Goal: Task Accomplishment & Management: Use online tool/utility

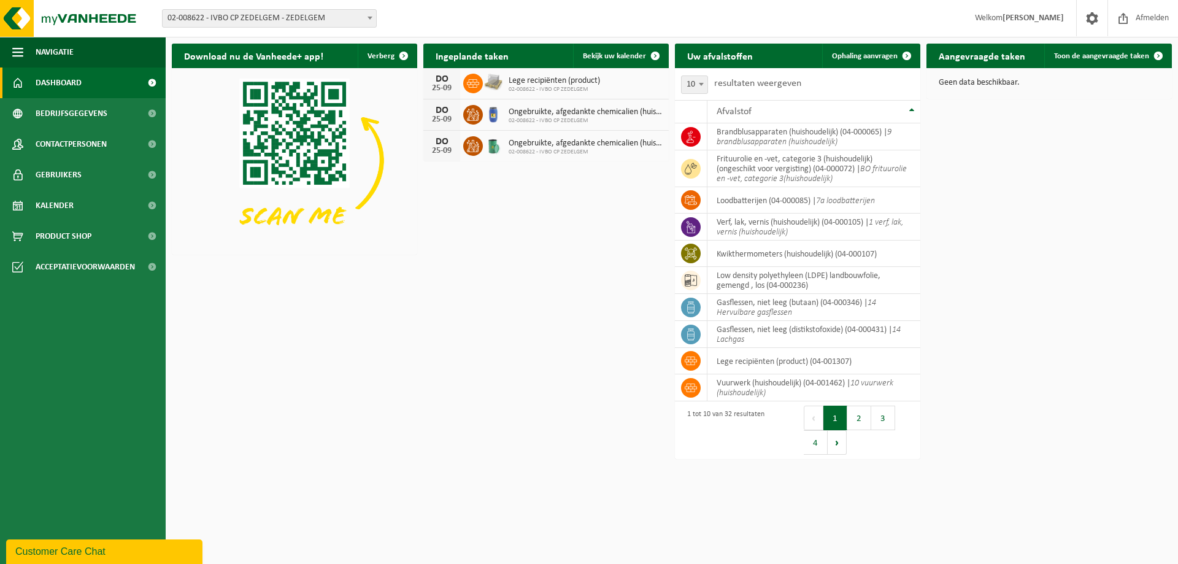
click at [369, 16] on span at bounding box center [370, 18] width 12 height 16
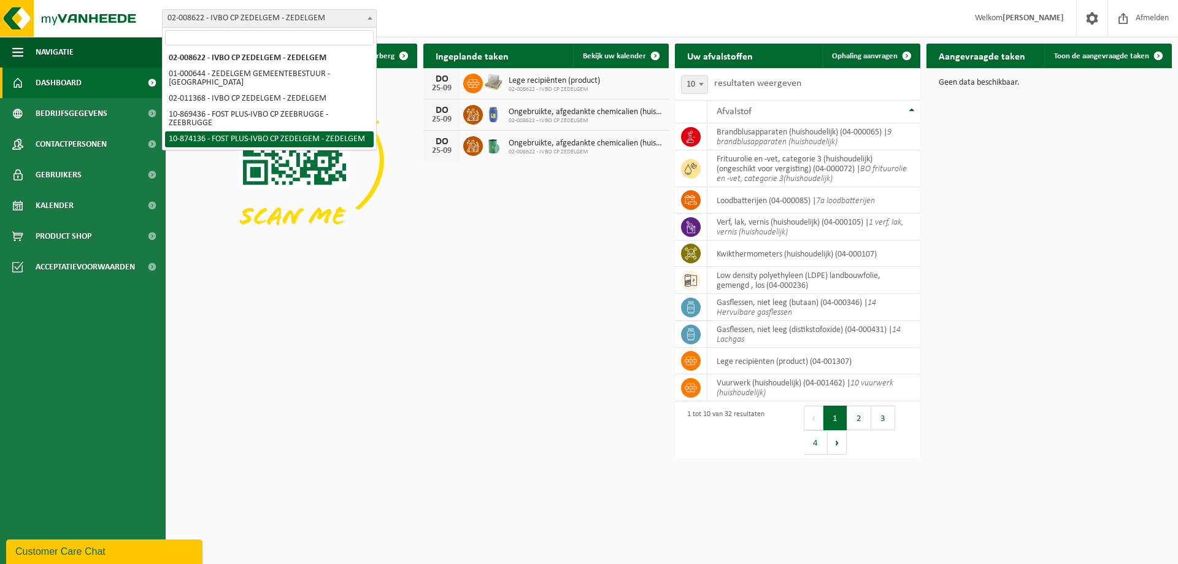
select select "106495"
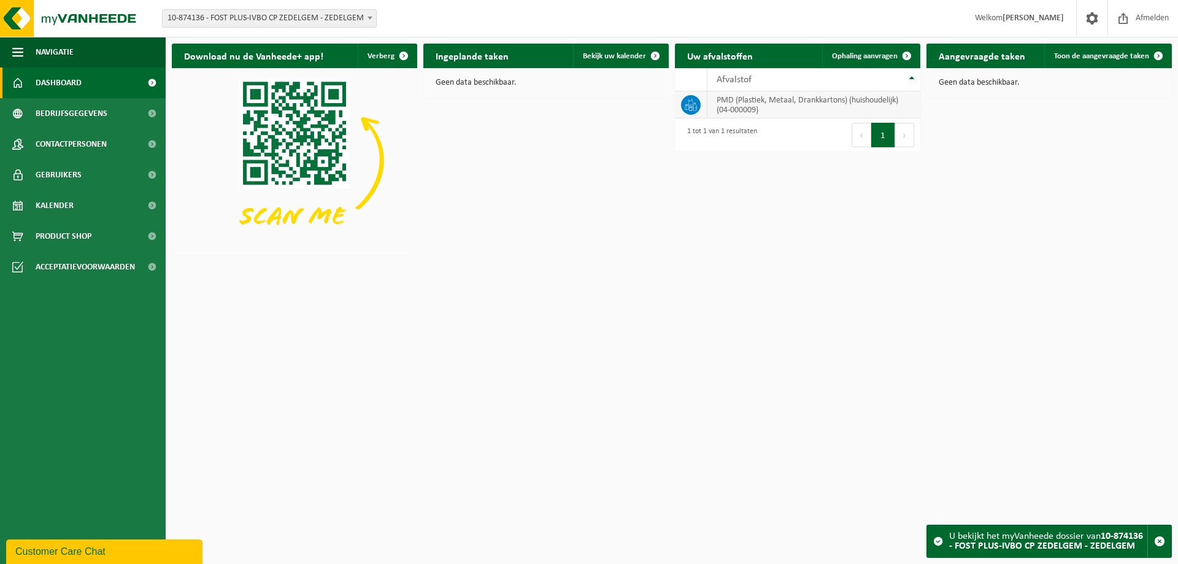
click at [811, 107] on td "PMD (Plastiek, Metaal, Drankkartons) (huishoudelijk) (04-000009)" at bounding box center [813, 104] width 213 height 27
click at [887, 54] on span "Ophaling aanvragen" at bounding box center [865, 56] width 66 height 8
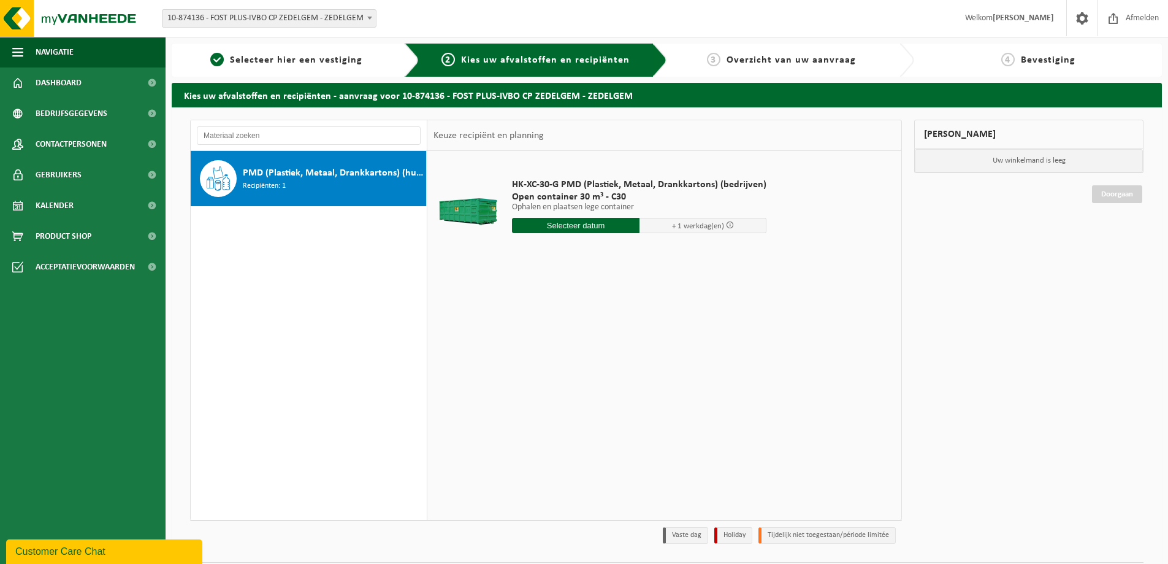
click at [572, 225] on input "text" at bounding box center [576, 225] width 128 height 15
click at [516, 356] on div "22" at bounding box center [523, 354] width 21 height 20
type input "Van 2025-09-22"
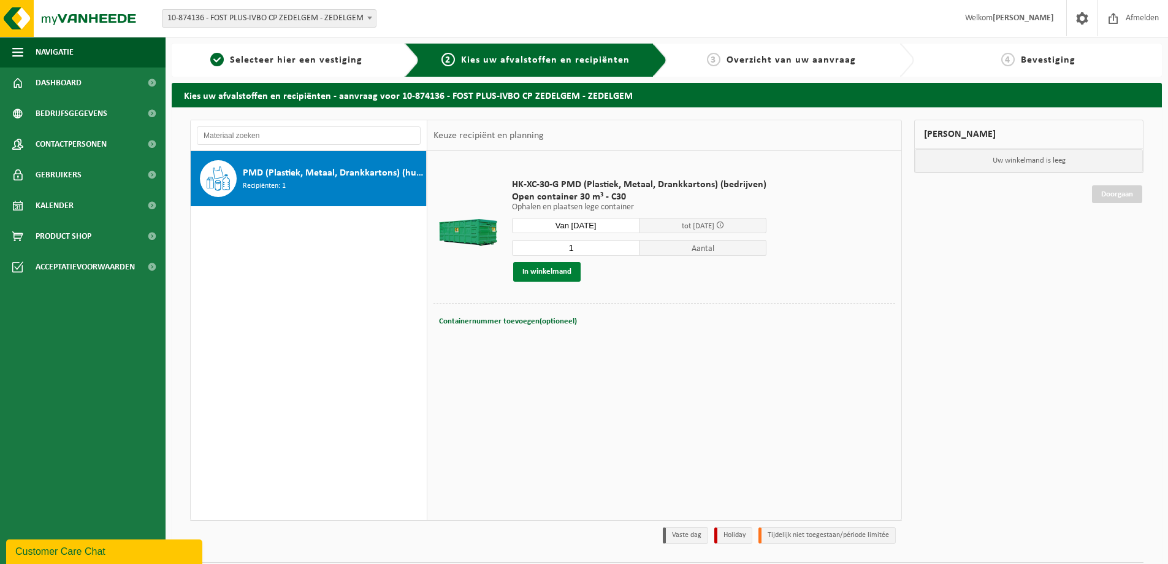
click at [554, 272] on button "In winkelmand" at bounding box center [546, 272] width 67 height 20
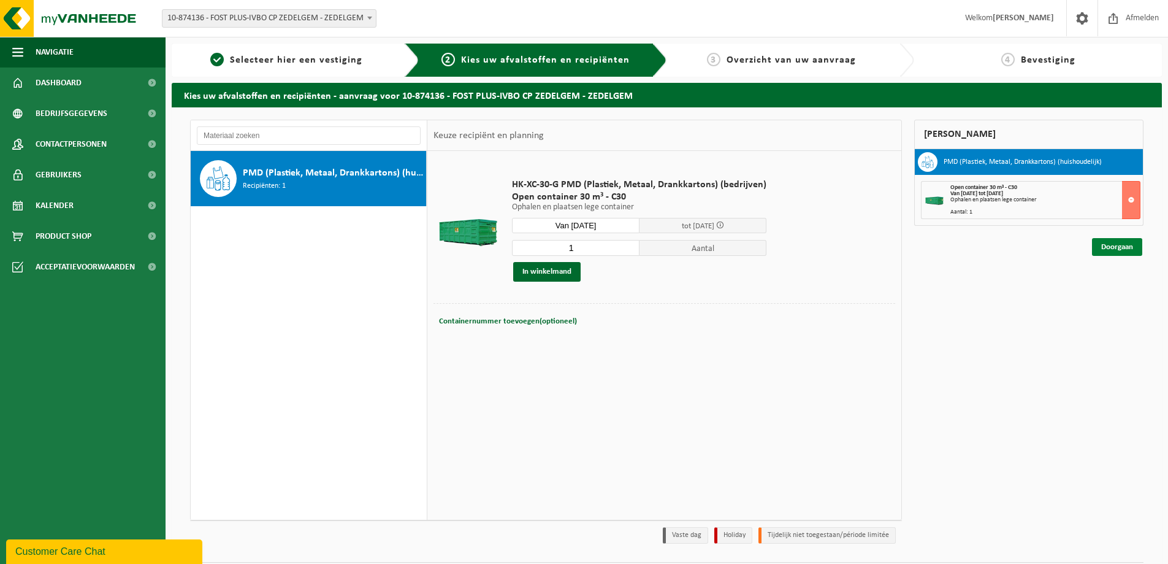
click at [1114, 247] on link "Doorgaan" at bounding box center [1117, 247] width 50 height 18
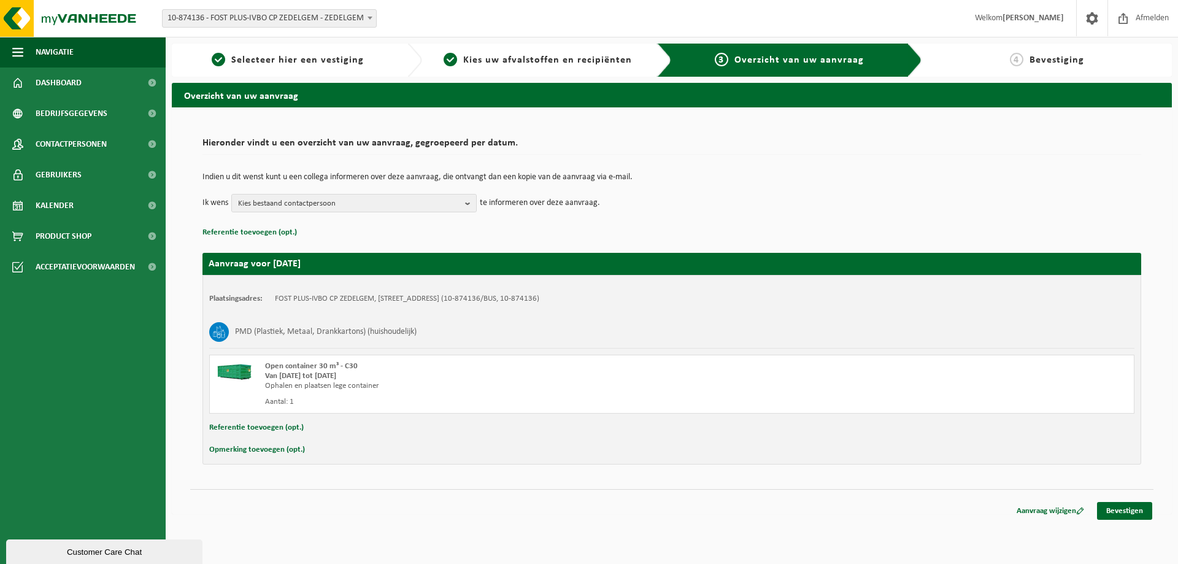
click at [250, 448] on button "Opmerking toevoegen (opt.)" at bounding box center [257, 450] width 96 height 16
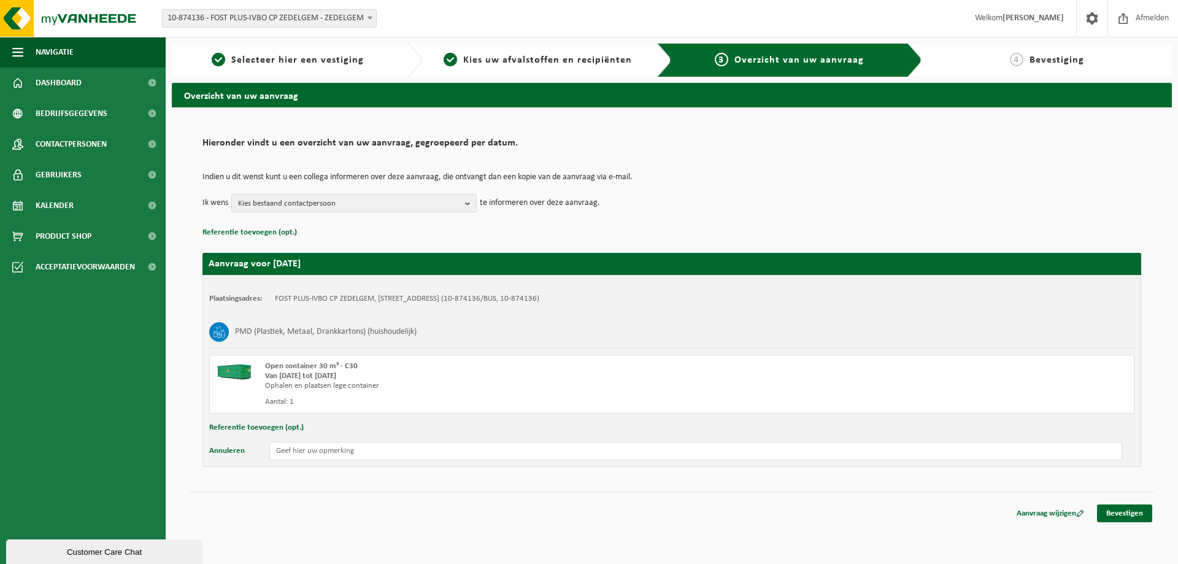
click at [209, 442] on button "Annuleren" at bounding box center [227, 451] width 36 height 18
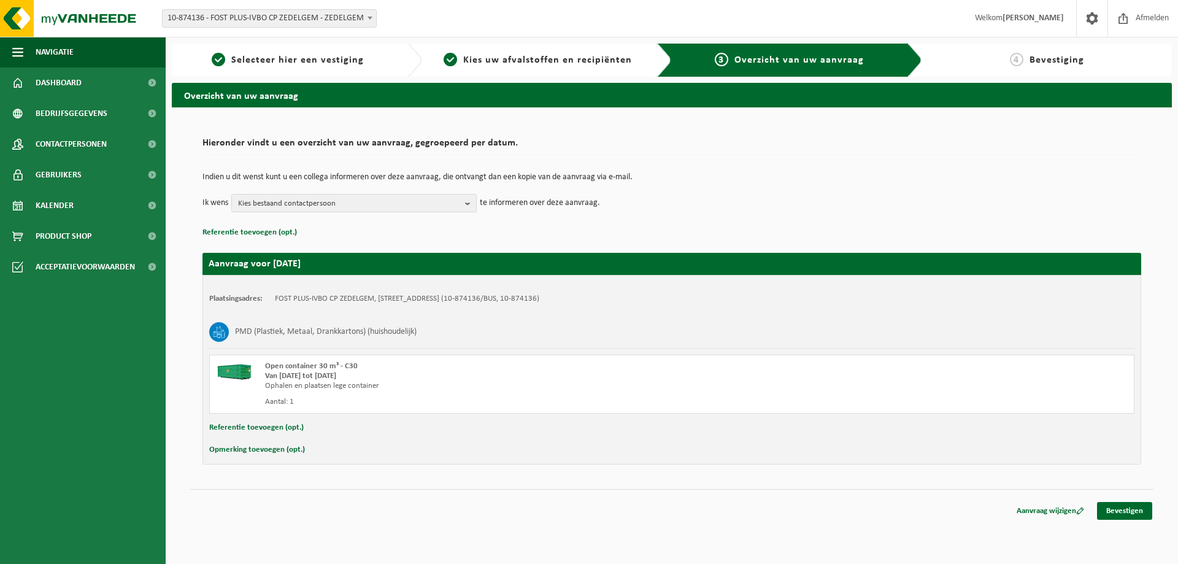
click at [209, 442] on button "Opmerking toevoegen (opt.)" at bounding box center [257, 450] width 96 height 16
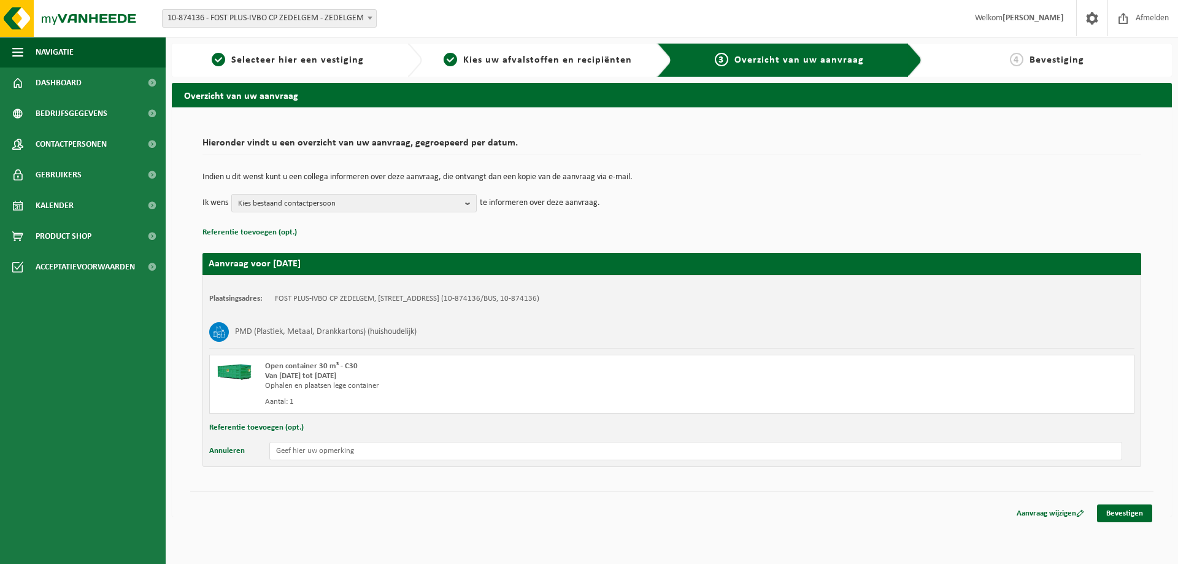
click at [209, 442] on button "Annuleren" at bounding box center [227, 451] width 36 height 18
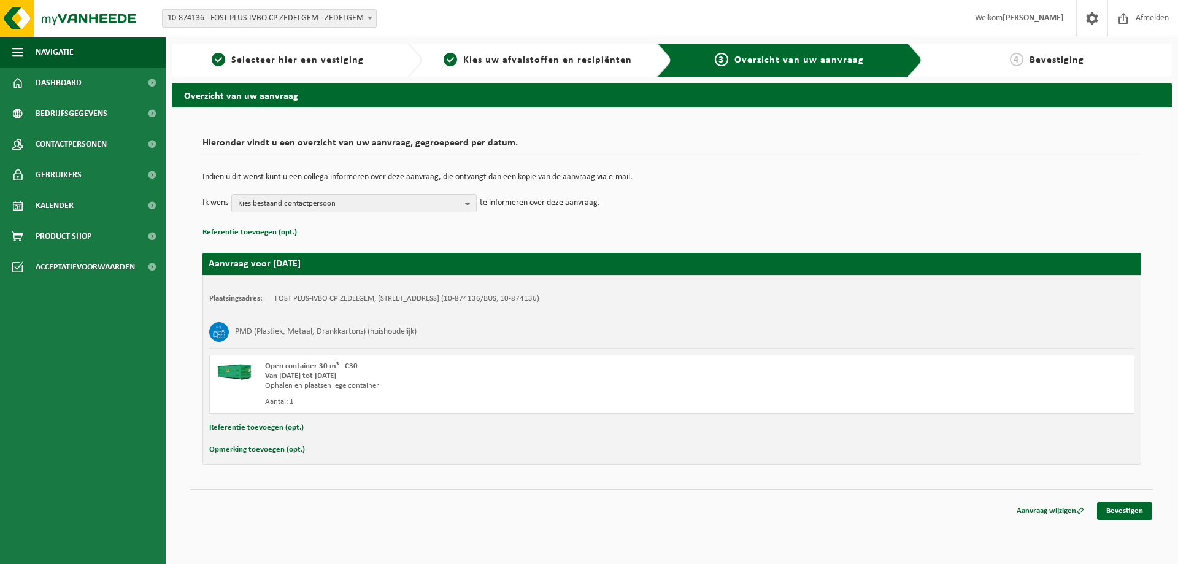
click at [209, 442] on button "Opmerking toevoegen (opt.)" at bounding box center [257, 450] width 96 height 16
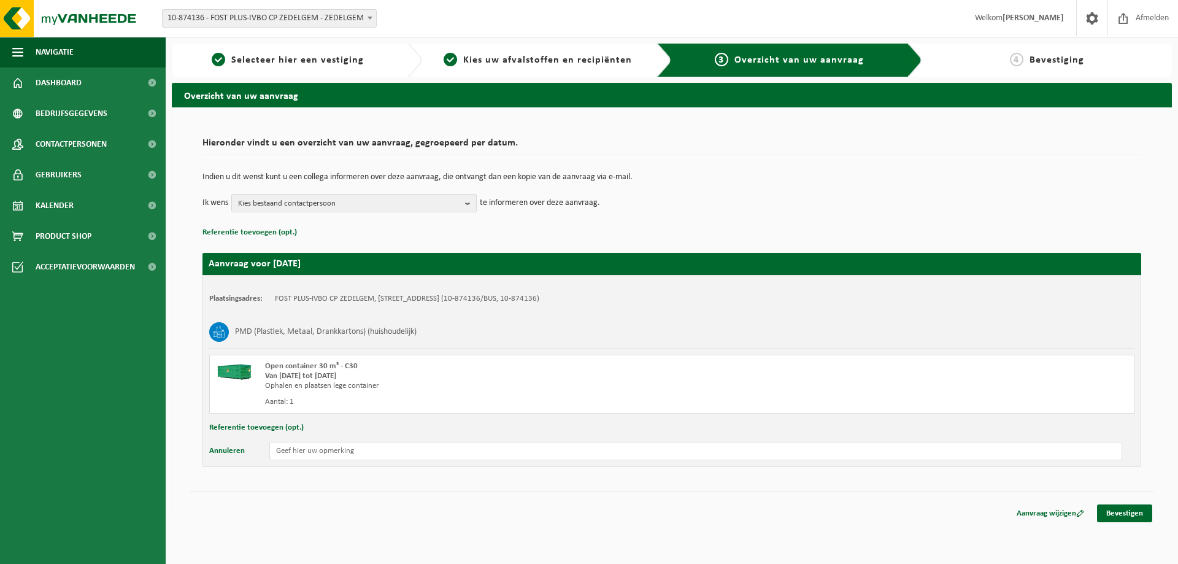
click at [209, 442] on button "Annuleren" at bounding box center [227, 451] width 36 height 18
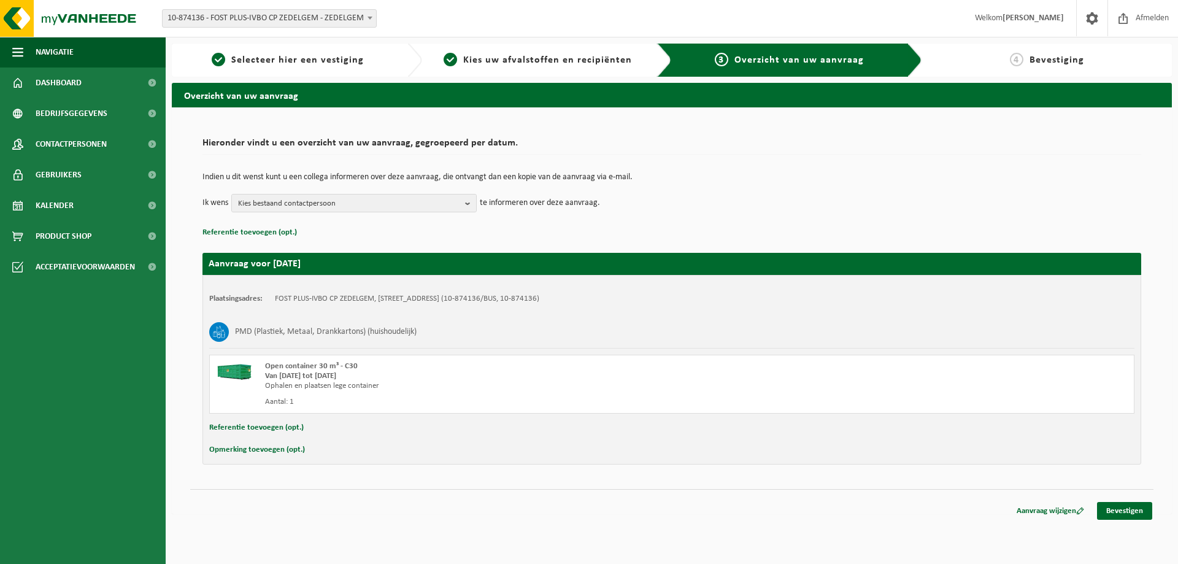
click at [209, 442] on button "Opmerking toevoegen (opt.)" at bounding box center [257, 450] width 96 height 16
click at [300, 445] on input "text" at bounding box center [695, 451] width 852 height 18
type input "Graag 22/09 doorheen de dag aub"
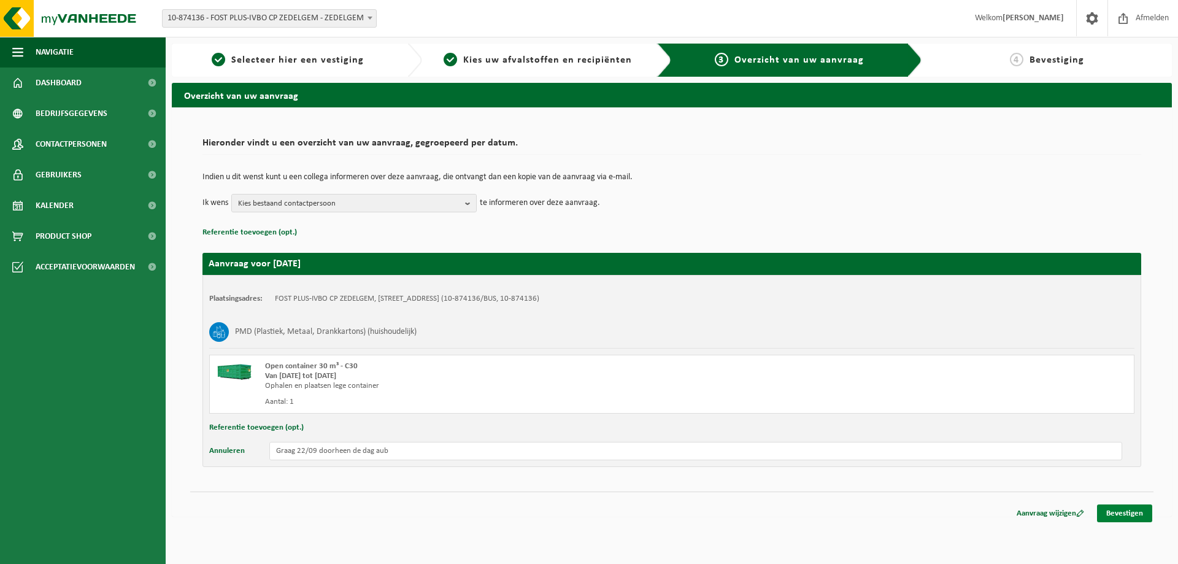
click at [1129, 511] on link "Bevestigen" at bounding box center [1124, 513] width 55 height 18
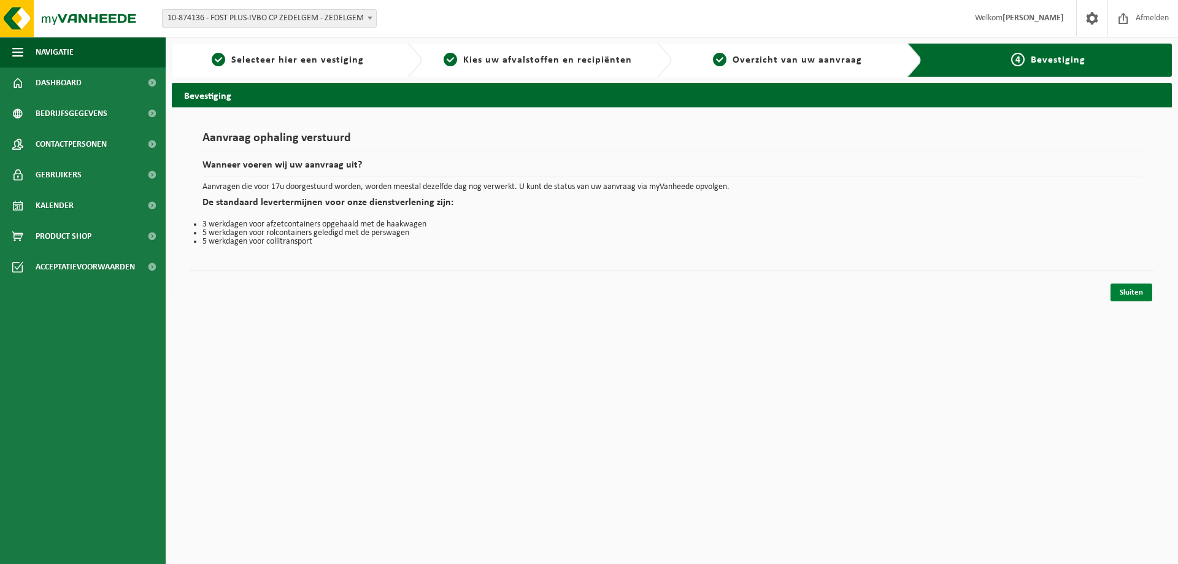
click at [1132, 294] on link "Sluiten" at bounding box center [1131, 292] width 42 height 18
